Goal: Task Accomplishment & Management: Use online tool/utility

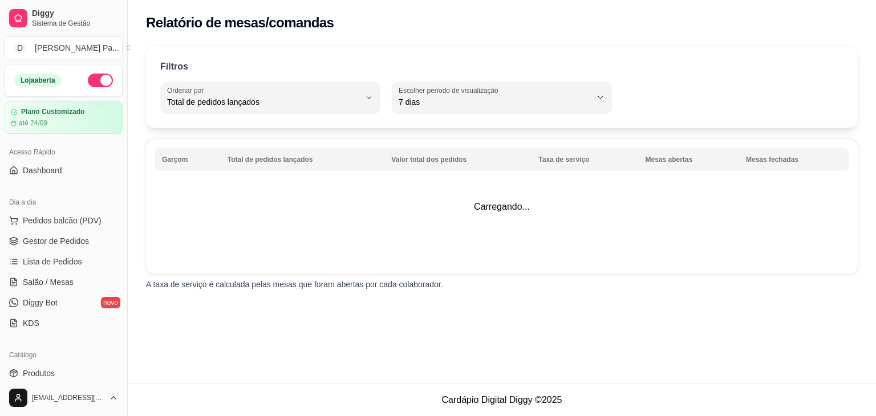
select select "TOTAL_OF_ORDERS"
select select "7"
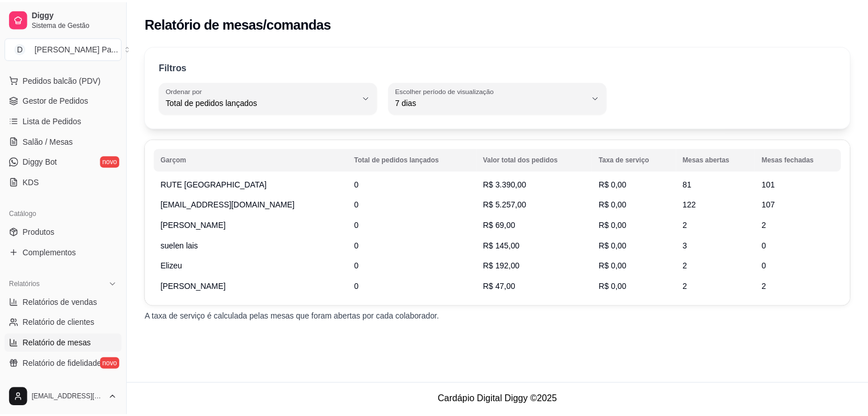
scroll to position [141, 0]
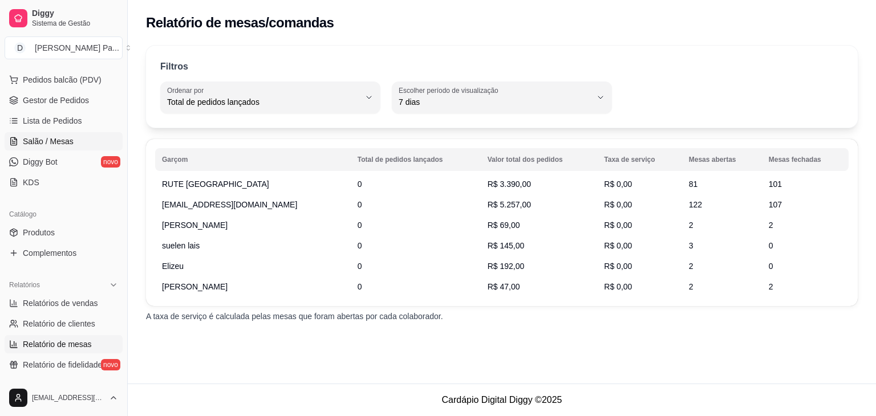
click at [64, 139] on span "Salão / Mesas" at bounding box center [48, 141] width 51 height 11
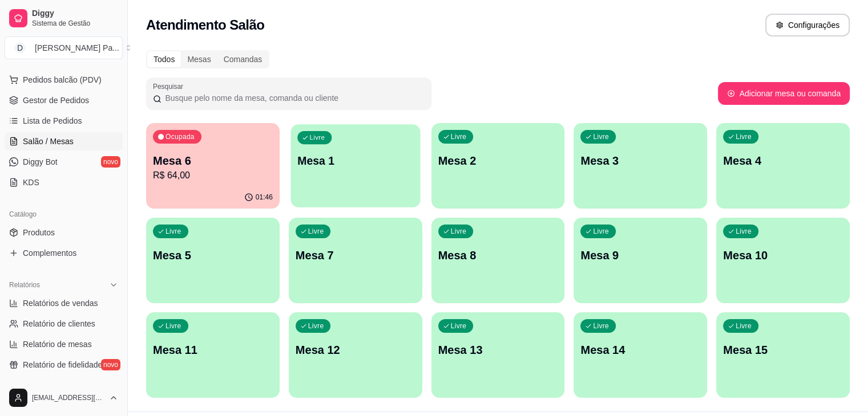
click at [297, 161] on p "Mesa 1" at bounding box center [355, 160] width 116 height 15
click at [98, 40] on button "D Dom Massas Pa ..." at bounding box center [64, 48] width 118 height 23
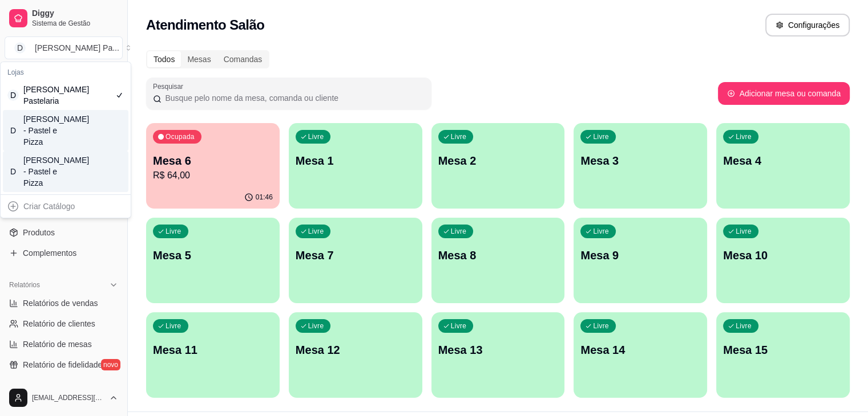
click at [72, 124] on div "[PERSON_NAME] - Pastel e Pizza" at bounding box center [48, 131] width 51 height 34
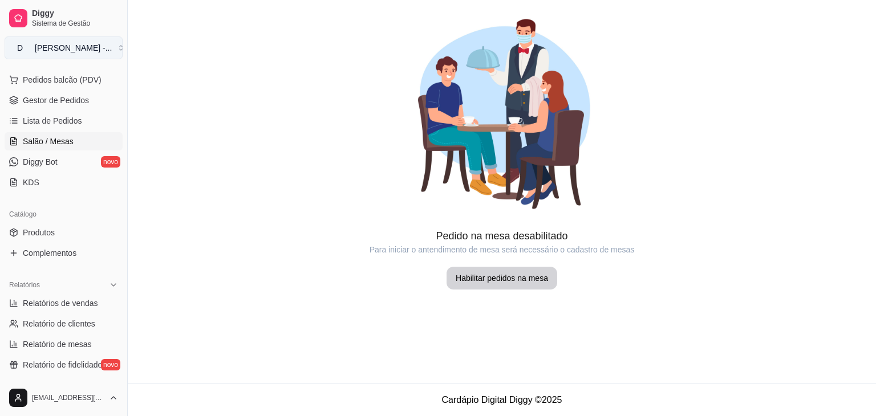
click at [85, 39] on button "D [PERSON_NAME] - ..." at bounding box center [64, 48] width 118 height 23
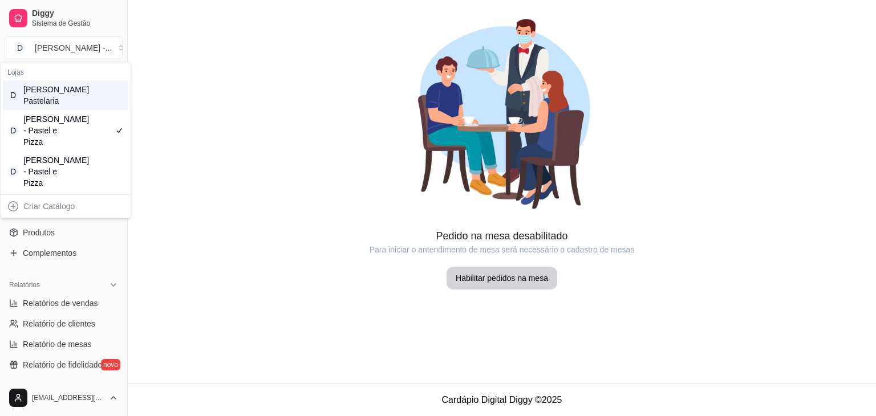
click at [77, 92] on div "D [PERSON_NAME] Pastelaria" at bounding box center [66, 95] width 126 height 30
